Goal: Task Accomplishment & Management: Complete application form

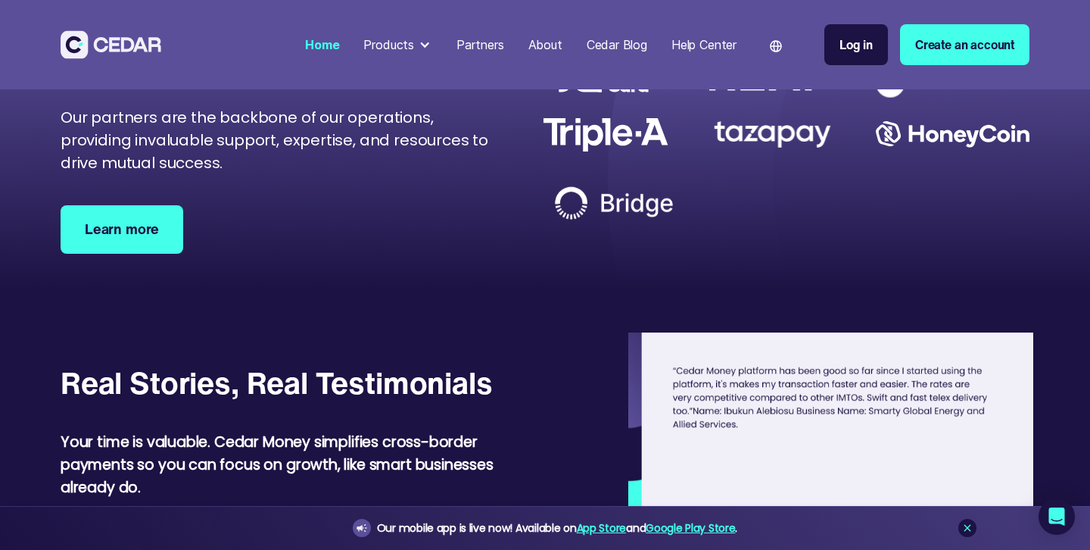
click at [930, 42] on link "Create an account" at bounding box center [964, 44] width 129 height 41
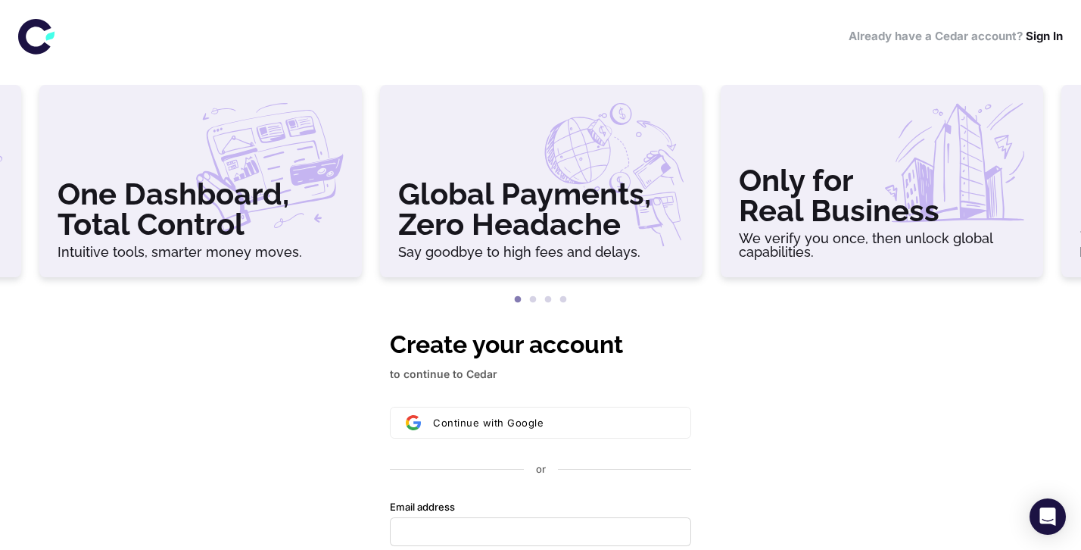
click at [236, 232] on h3 "One Dashboard, Total Control" at bounding box center [201, 209] width 286 height 61
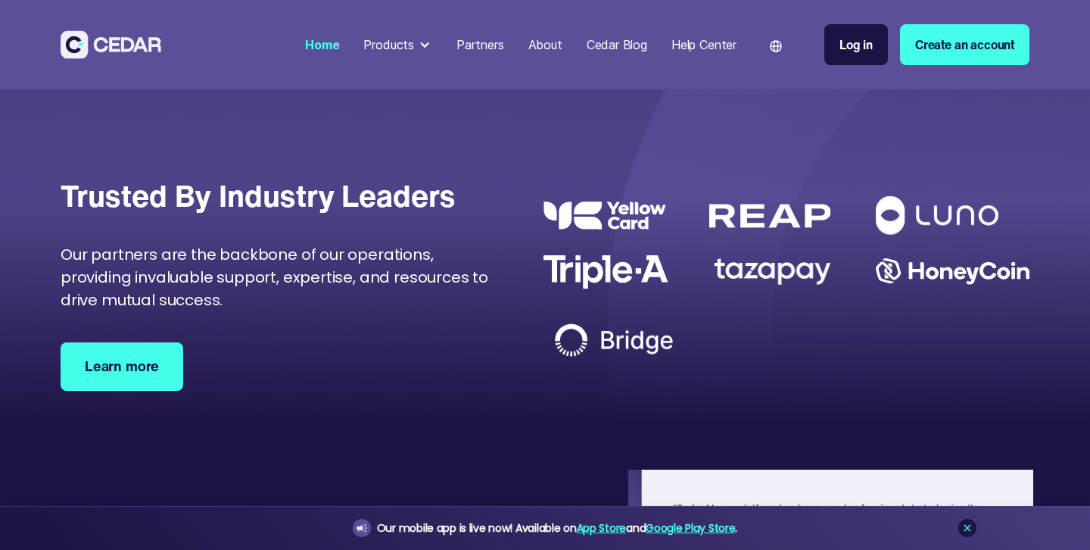
click at [400, 39] on div "Products" at bounding box center [388, 45] width 51 height 18
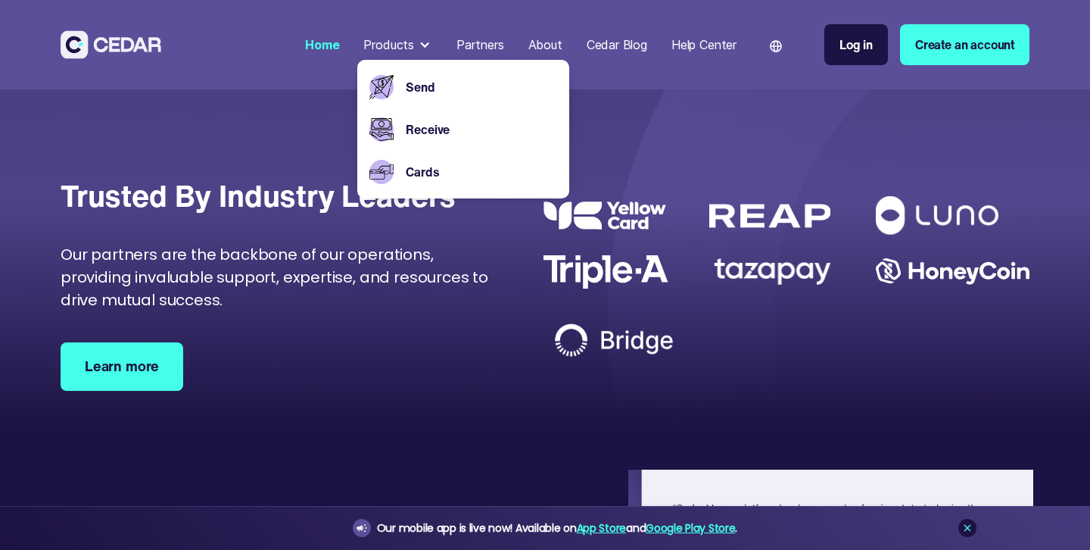
click at [400, 129] on div "Receive" at bounding box center [478, 129] width 157 height 42
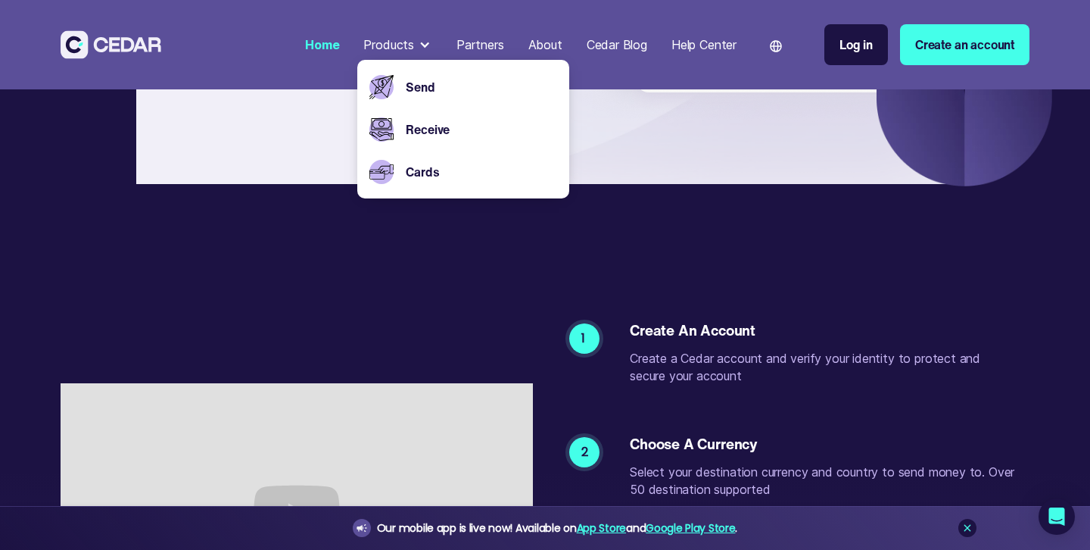
scroll to position [2654, 0]
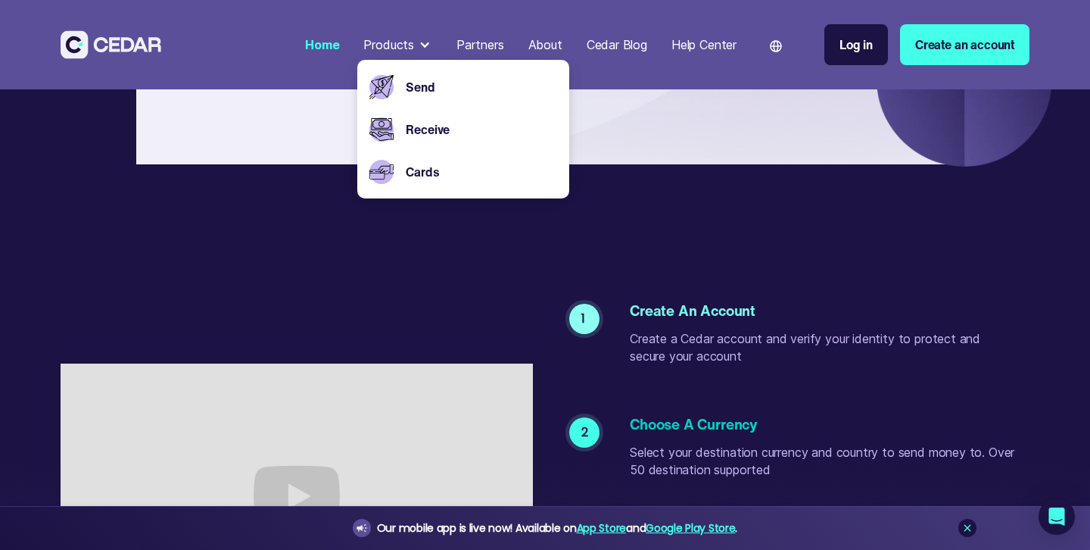
click at [383, 344] on div "1 Create an account Create a Cedar account and verify your identity to protect …" at bounding box center [545, 511] width 969 height 415
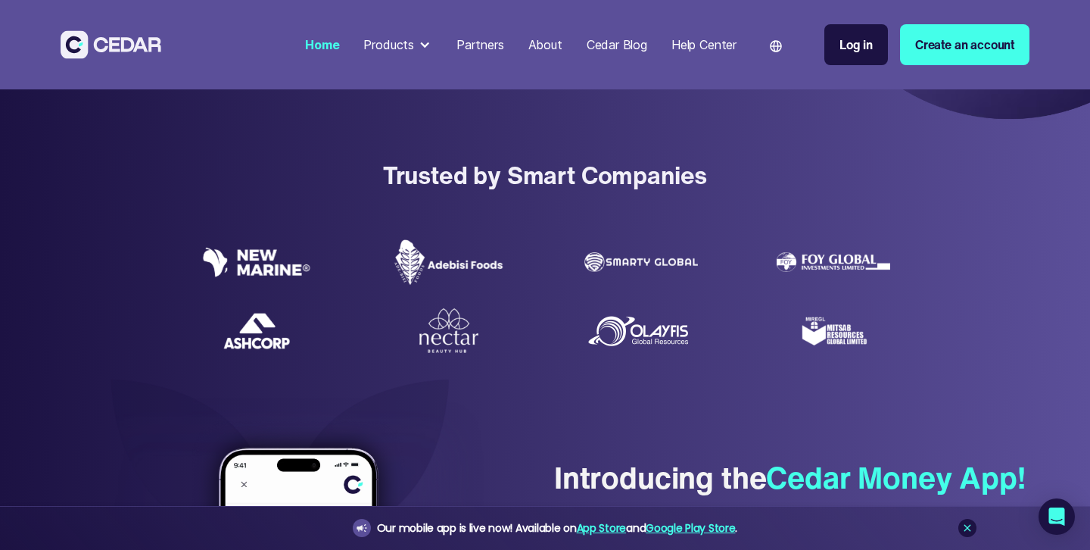
scroll to position [0, 0]
